Goal: Information Seeking & Learning: Learn about a topic

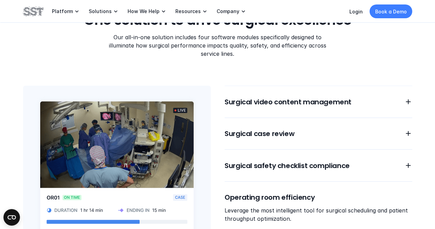
scroll to position [550, 0]
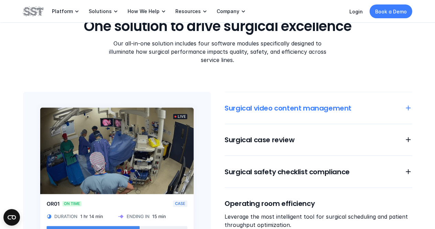
click at [404, 103] on icon at bounding box center [408, 107] width 8 height 8
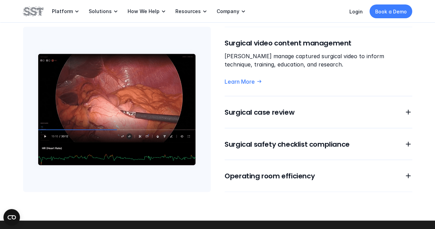
scroll to position [619, 0]
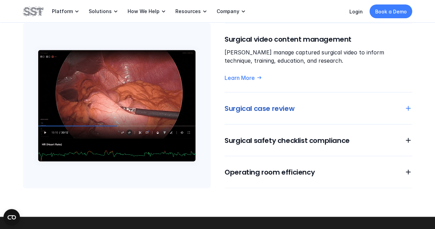
click at [410, 104] on icon at bounding box center [408, 108] width 8 height 8
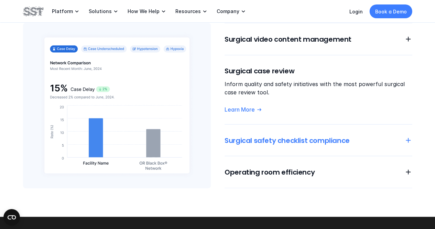
click at [401, 135] on div "Surgical safety checklist compliance" at bounding box center [318, 140] width 188 height 10
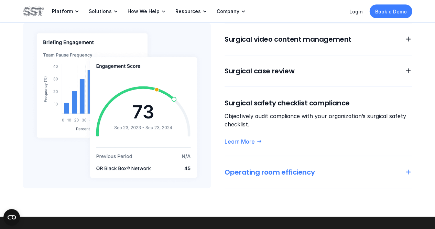
click at [405, 167] on icon at bounding box center [408, 171] width 8 height 8
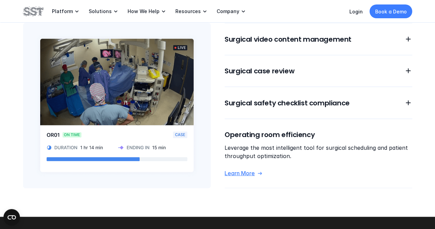
click at [260, 170] on icon at bounding box center [259, 173] width 6 height 6
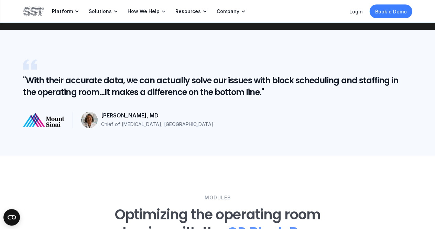
scroll to position [1581, 0]
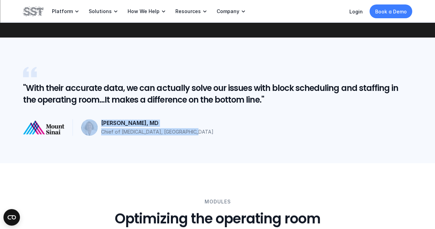
drag, startPoint x: 98, startPoint y: 111, endPoint x: 198, endPoint y: 131, distance: 102.4
click at [198, 131] on div ""With their accurate data, we can actually solve our issues with block scheduli…" at bounding box center [217, 99] width 435 height 125
click at [201, 132] on div ""With their accurate data, we can actually solve our issues with block scheduli…" at bounding box center [217, 99] width 435 height 125
drag, startPoint x: 147, startPoint y: 114, endPoint x: 100, endPoint y: 116, distance: 47.1
click at [100, 119] on div "[PERSON_NAME], MD Chief of [MEDICAL_DATA], [GEOGRAPHIC_DATA]" at bounding box center [246, 127] width 331 height 16
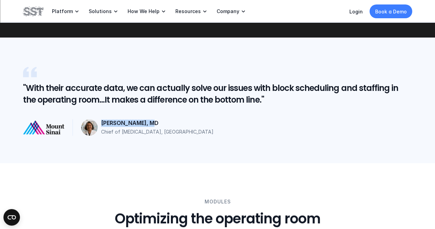
copy p "[PERSON_NAME], MD"
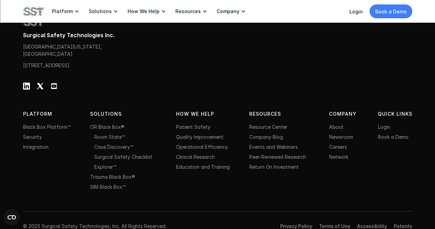
scroll to position [2511, 0]
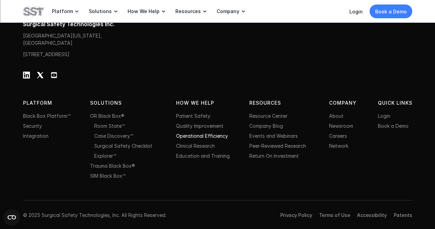
click at [183, 137] on link "Operational Efficiency" at bounding box center [202, 136] width 52 height 6
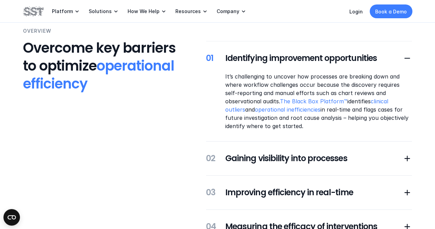
scroll to position [137, 0]
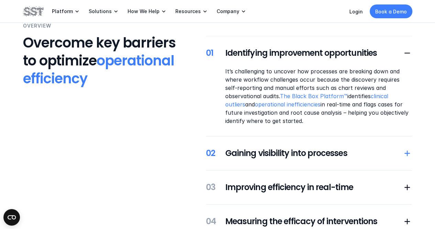
click at [317, 156] on h5 "Gaining visibility into processes" at bounding box center [313, 153] width 177 height 12
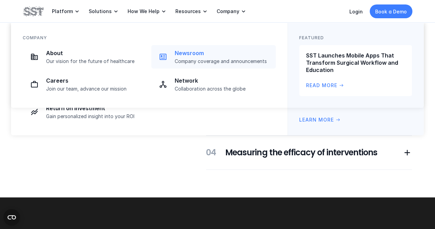
scroll to position [0, 0]
